Goal: Information Seeking & Learning: Check status

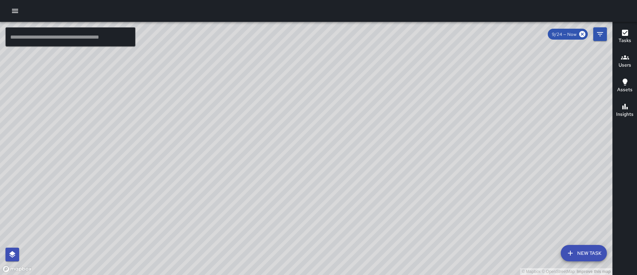
click at [18, 16] on button "button" at bounding box center [15, 11] width 14 height 14
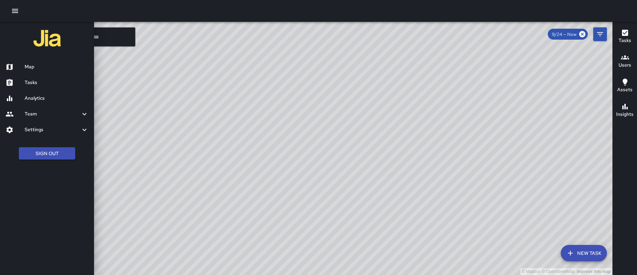
click at [47, 93] on div "Analytics" at bounding box center [47, 99] width 94 height 16
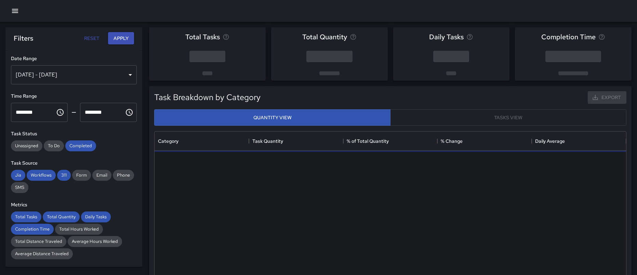
scroll to position [205, 472]
click at [102, 76] on div "[DATE] - [DATE]" at bounding box center [74, 74] width 126 height 19
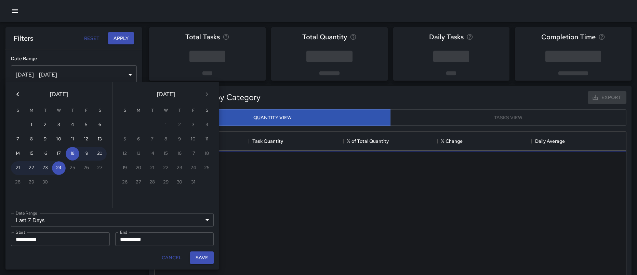
click at [16, 94] on icon "Previous month" at bounding box center [18, 94] width 8 height 8
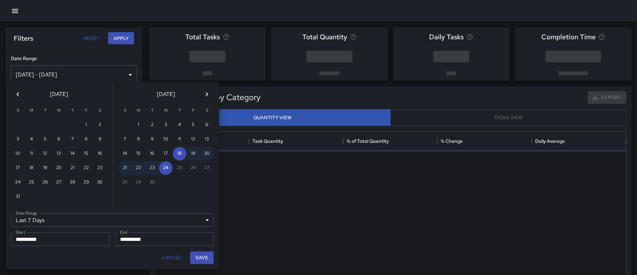
click at [16, 94] on icon "Previous month" at bounding box center [18, 94] width 8 height 8
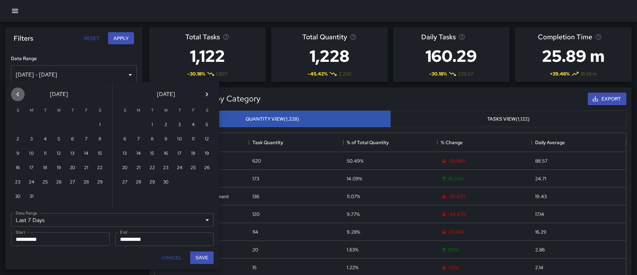
click at [16, 94] on icon "Previous month" at bounding box center [18, 94] width 8 height 8
click at [60, 126] on button "1" at bounding box center [59, 125] width 14 height 14
type input "******"
type input "**********"
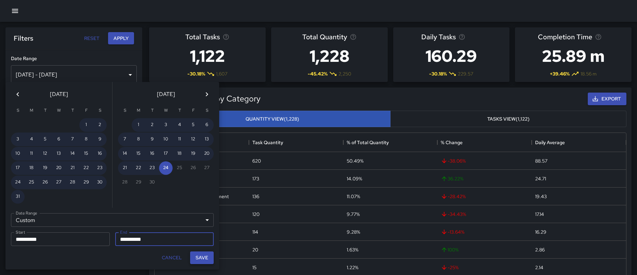
click at [206, 257] on button "Save" at bounding box center [202, 258] width 24 height 13
type input "**********"
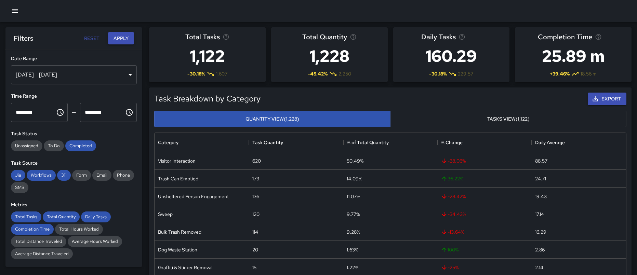
click at [126, 40] on button "Apply" at bounding box center [121, 38] width 26 height 13
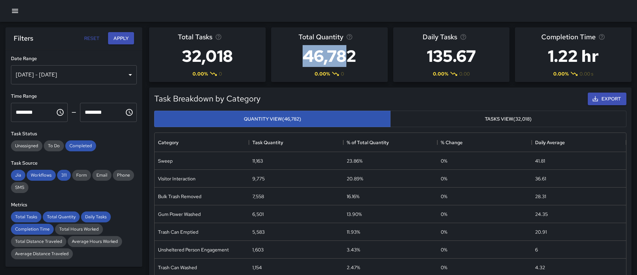
drag, startPoint x: 304, startPoint y: 56, endPoint x: 349, endPoint y: 57, distance: 44.8
click at [350, 56] on h3 "46,782" at bounding box center [330, 55] width 62 height 27
drag, startPoint x: 253, startPoint y: 250, endPoint x: 261, endPoint y: 251, distance: 8.2
click at [261, 251] on div "1,603" at bounding box center [258, 250] width 11 height 7
drag, startPoint x: 253, startPoint y: 179, endPoint x: 266, endPoint y: 180, distance: 12.4
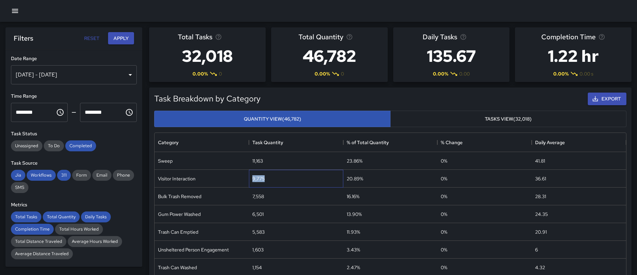
click at [266, 180] on div "9,775" at bounding box center [296, 179] width 94 height 18
drag, startPoint x: 254, startPoint y: 250, endPoint x: 262, endPoint y: 250, distance: 8.6
click at [262, 250] on div "1,603" at bounding box center [258, 250] width 11 height 7
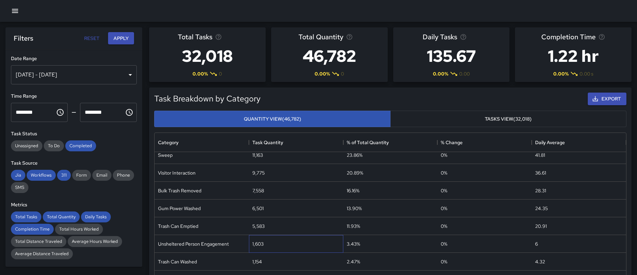
scroll to position [5, 0]
